Goal: Task Accomplishment & Management: Manage account settings

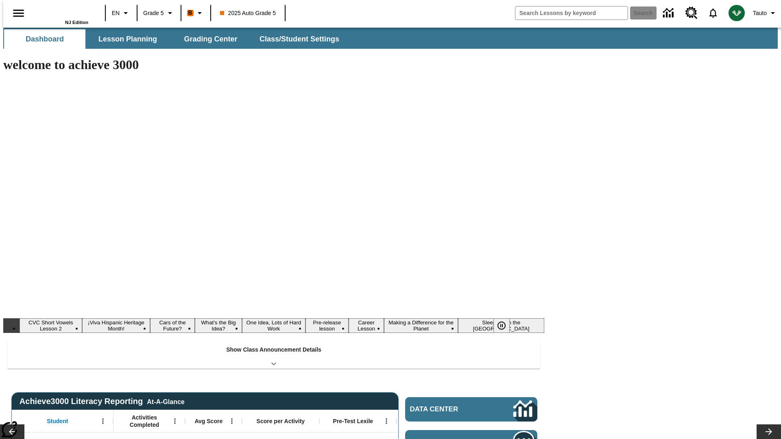
type input "-1"
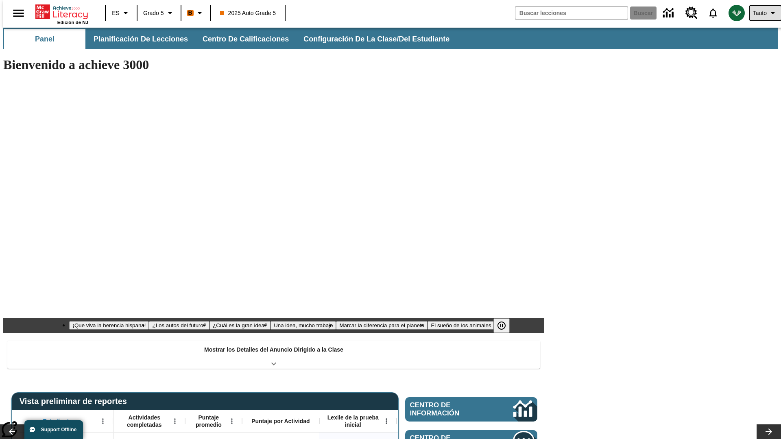
click at [761, 13] on span "Tauto" at bounding box center [760, 13] width 14 height 9
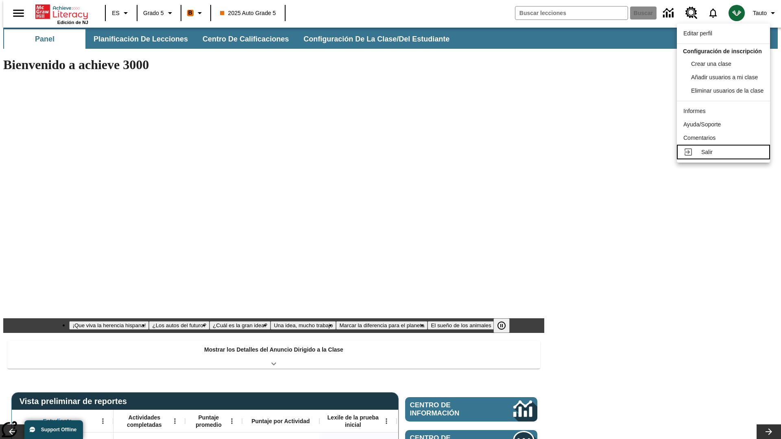
click at [726, 157] on div "Salir" at bounding box center [732, 152] width 62 height 9
